Goal: Book appointment/travel/reservation

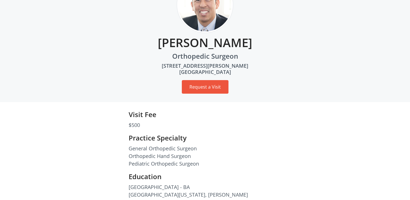
scroll to position [59, 0]
click at [216, 89] on button "Request a Visit" at bounding box center [205, 88] width 47 height 14
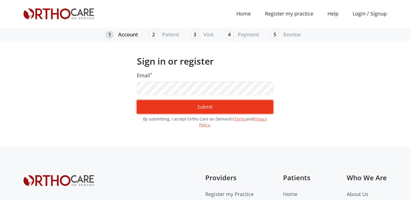
click at [204, 110] on button "Submit" at bounding box center [205, 107] width 137 height 14
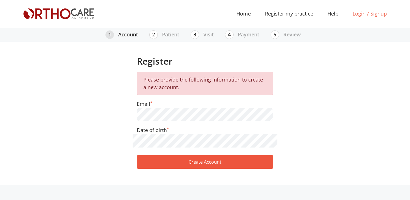
click at [355, 14] on link "Login / Signup" at bounding box center [369, 14] width 48 height 8
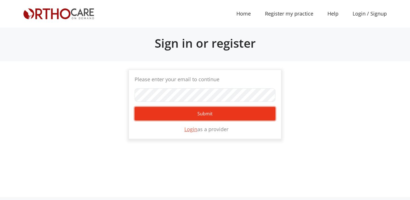
click at [202, 115] on button "Submit" at bounding box center [205, 114] width 141 height 14
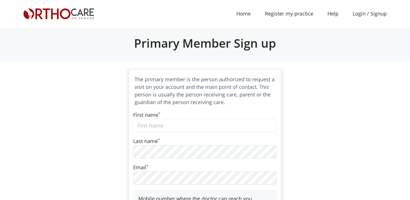
click at [195, 129] on input "First name *" at bounding box center [205, 126] width 144 height 14
type input "Marichris"
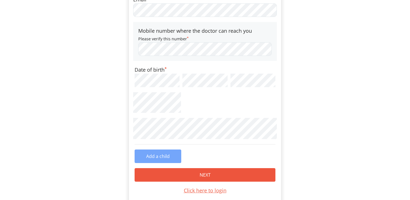
scroll to position [170, 0]
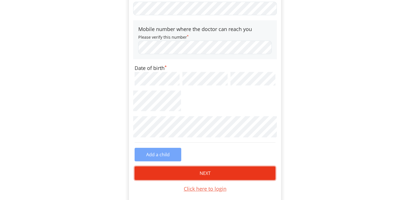
click at [172, 174] on button "NEXT" at bounding box center [205, 174] width 141 height 14
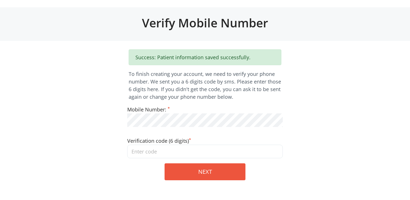
scroll to position [25, 0]
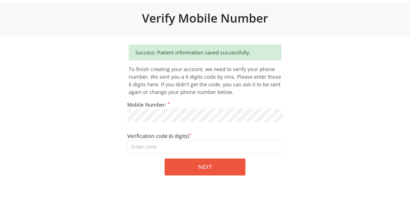
click at [182, 146] on input "tel" at bounding box center [204, 147] width 155 height 14
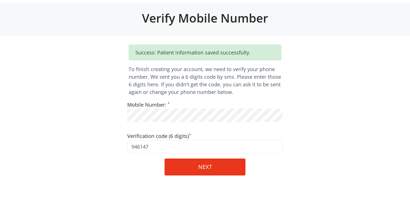
type input "946147"
click at [196, 173] on button "NEXT" at bounding box center [204, 167] width 81 height 17
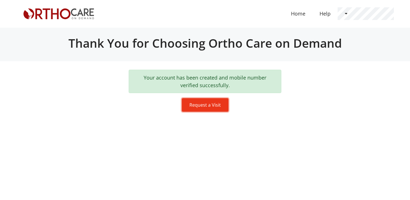
click at [209, 109] on button "Request a Visit" at bounding box center [205, 105] width 47 height 14
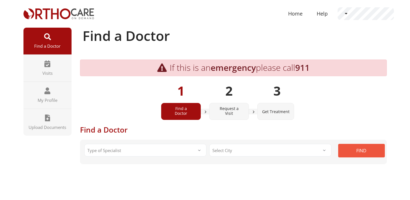
click at [187, 153] on span "Type of Specialist" at bounding box center [145, 150] width 122 height 13
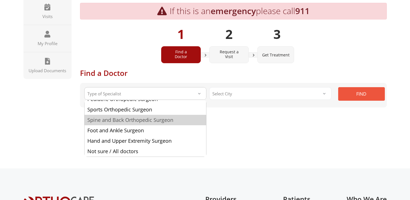
scroll to position [41, 0]
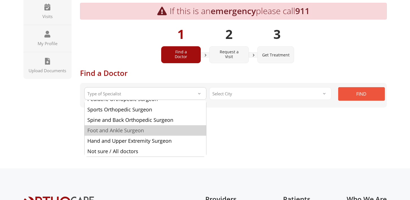
select select "7"
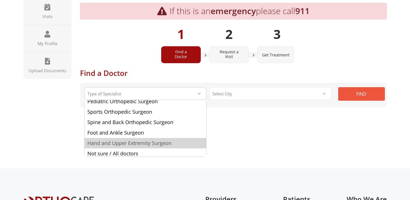
scroll to position [38, 0]
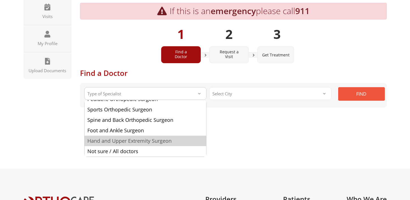
click at [167, 142] on span "Hand and Upper Extremity Surgeon" at bounding box center [129, 141] width 84 height 7
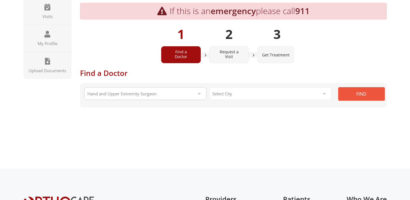
click at [227, 92] on span "Select City" at bounding box center [221, 93] width 25 height 7
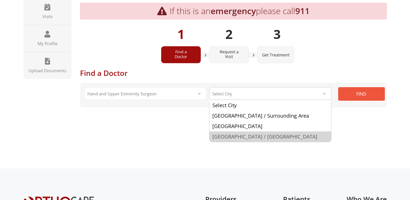
scroll to position [12, 0]
click at [227, 135] on span "San Francisco / Bay Area" at bounding box center [264, 136] width 105 height 7
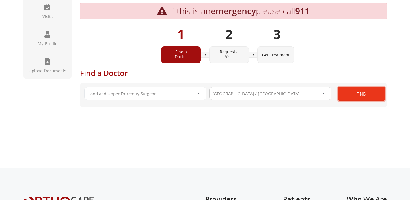
select select "San Francisco Bay Area"
click at [362, 95] on button "FIND" at bounding box center [361, 94] width 47 height 14
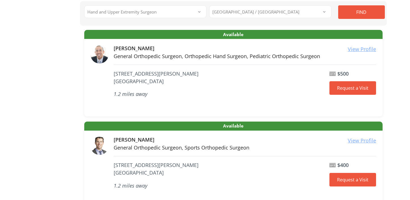
scroll to position [138, 0]
